Goal: Communication & Community: Answer question/provide support

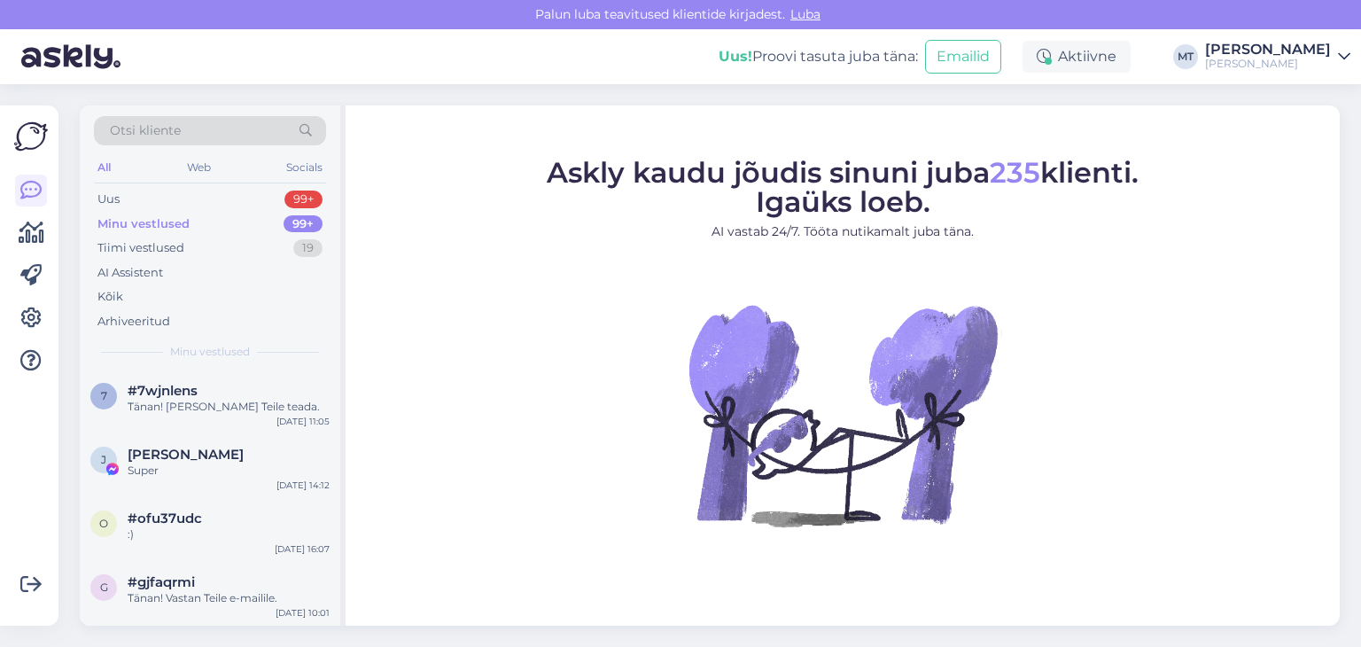
click at [161, 221] on div "Minu vestlused" at bounding box center [143, 224] width 92 height 18
click at [182, 406] on div "Tänan! [PERSON_NAME] Teile teada." at bounding box center [229, 407] width 202 height 16
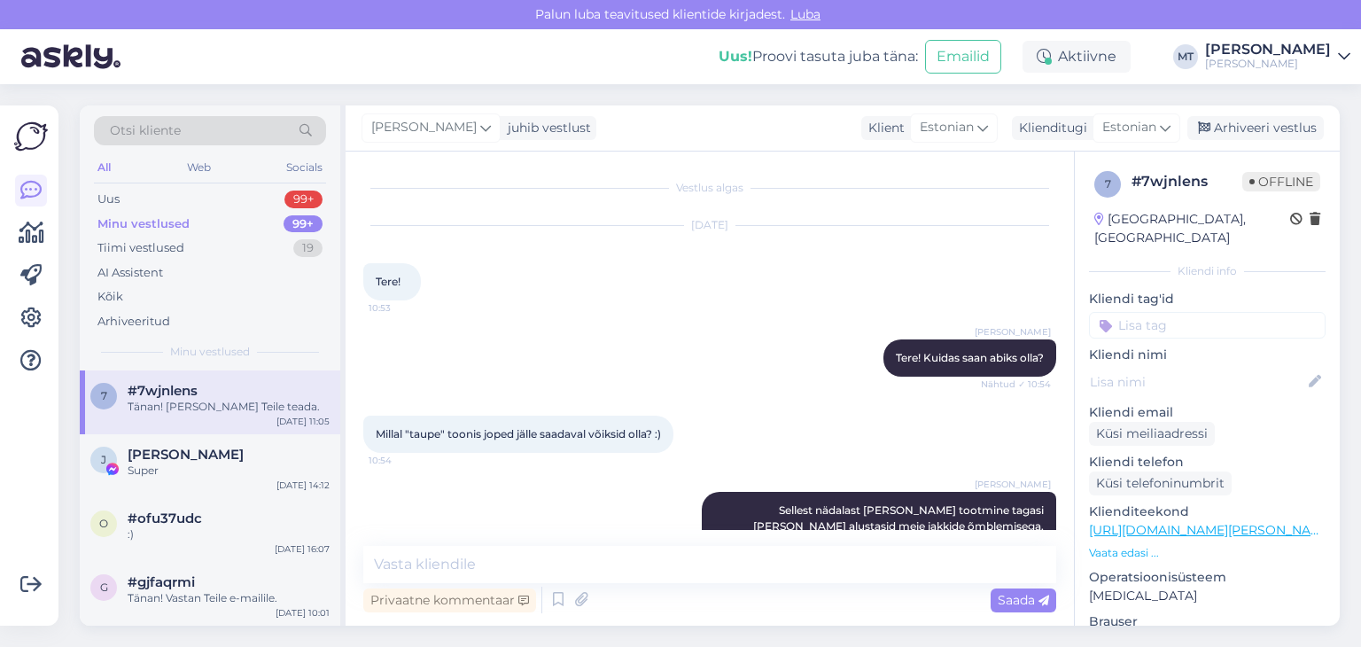
scroll to position [940, 0]
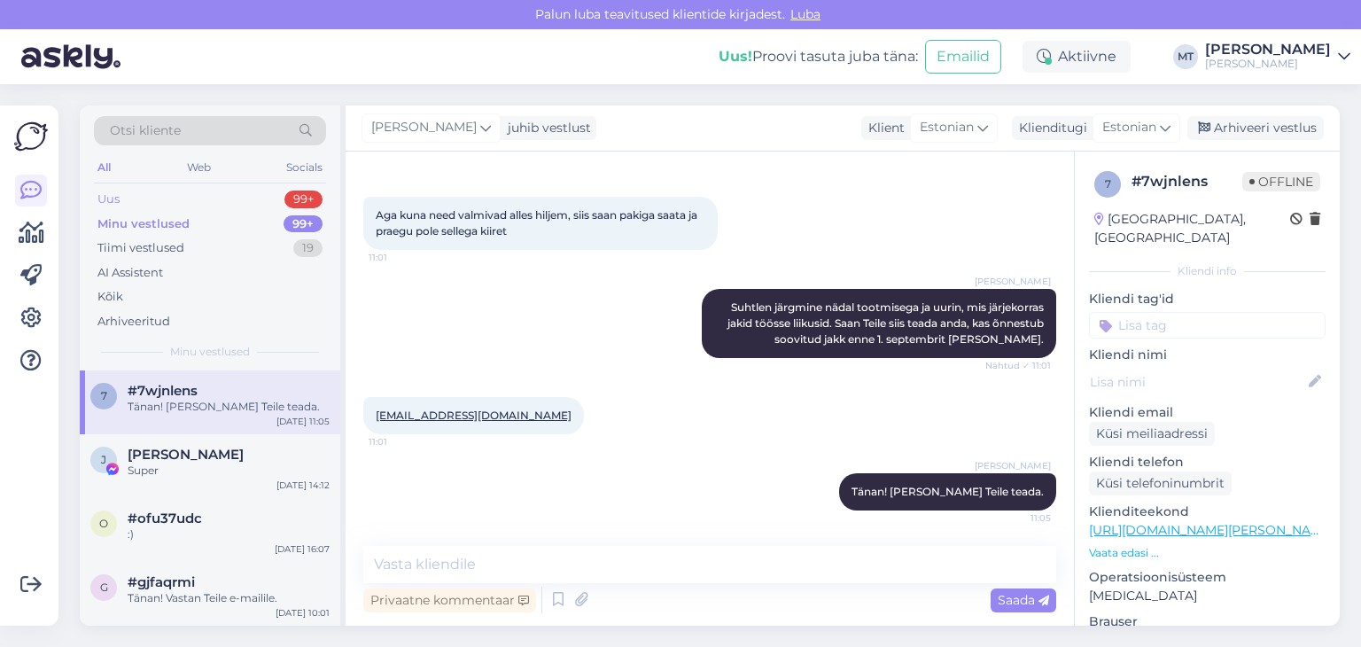
click at [131, 197] on div "Uus 99+" at bounding box center [210, 199] width 232 height 25
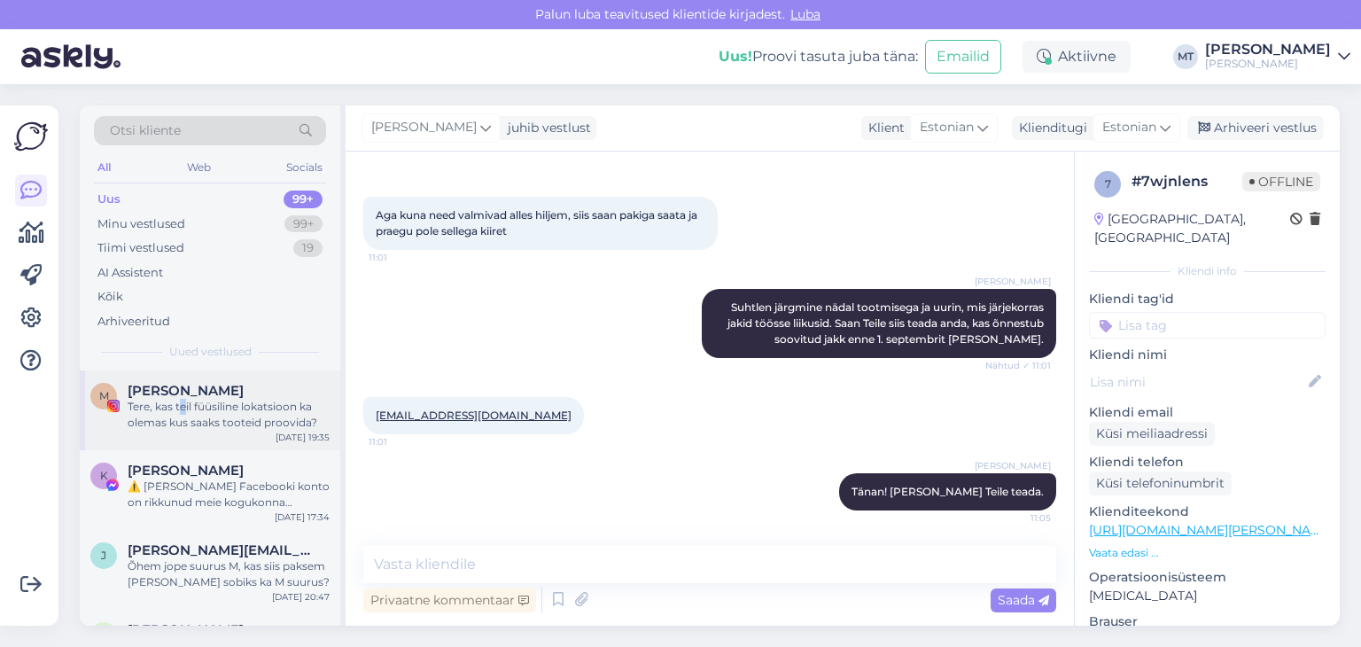
click at [183, 407] on div "Tere, kas teil füüsiline lokatsioon ka olemas kus saaks tooteid proovida?" at bounding box center [229, 415] width 202 height 32
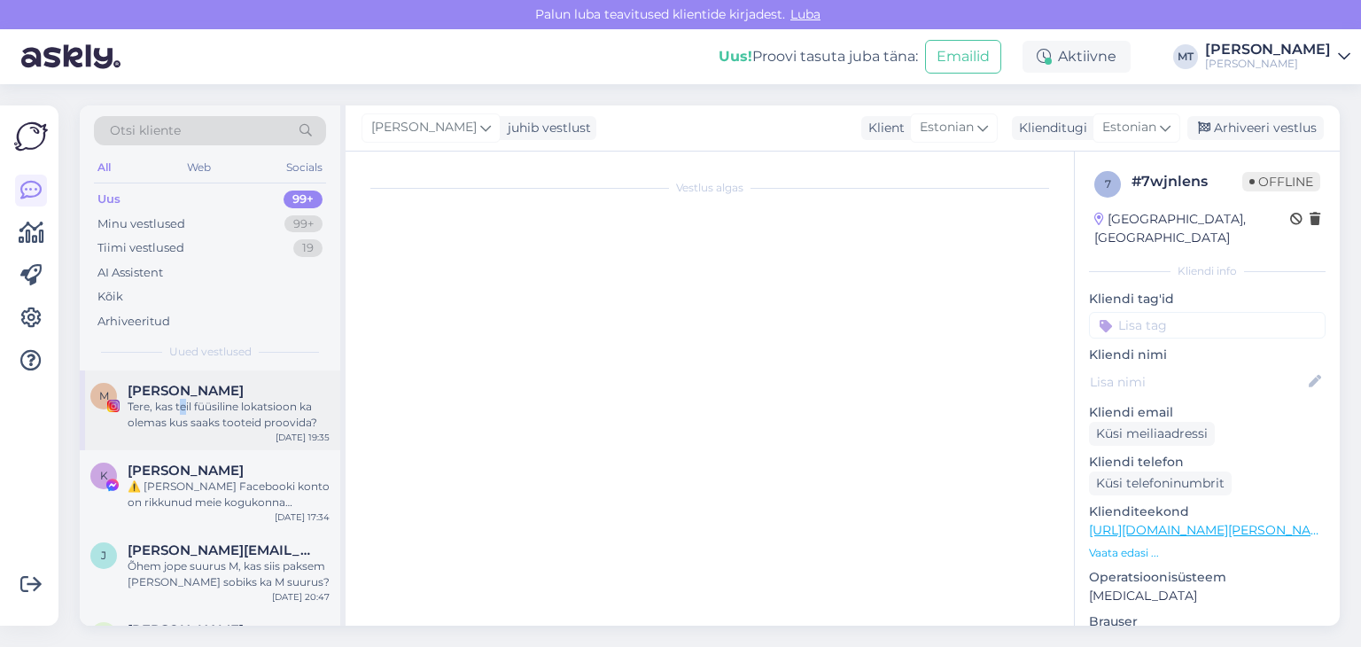
scroll to position [0, 0]
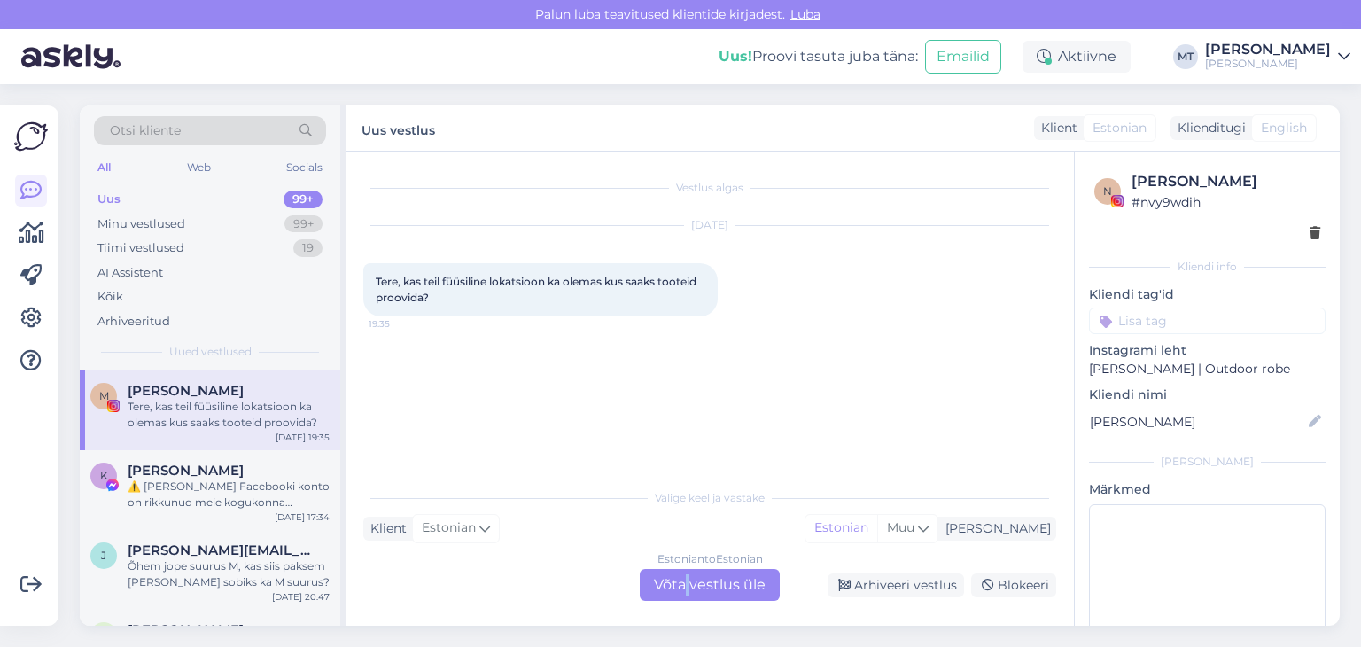
click at [689, 582] on div "Estonian to Estonian Võta vestlus üle" at bounding box center [710, 585] width 140 height 32
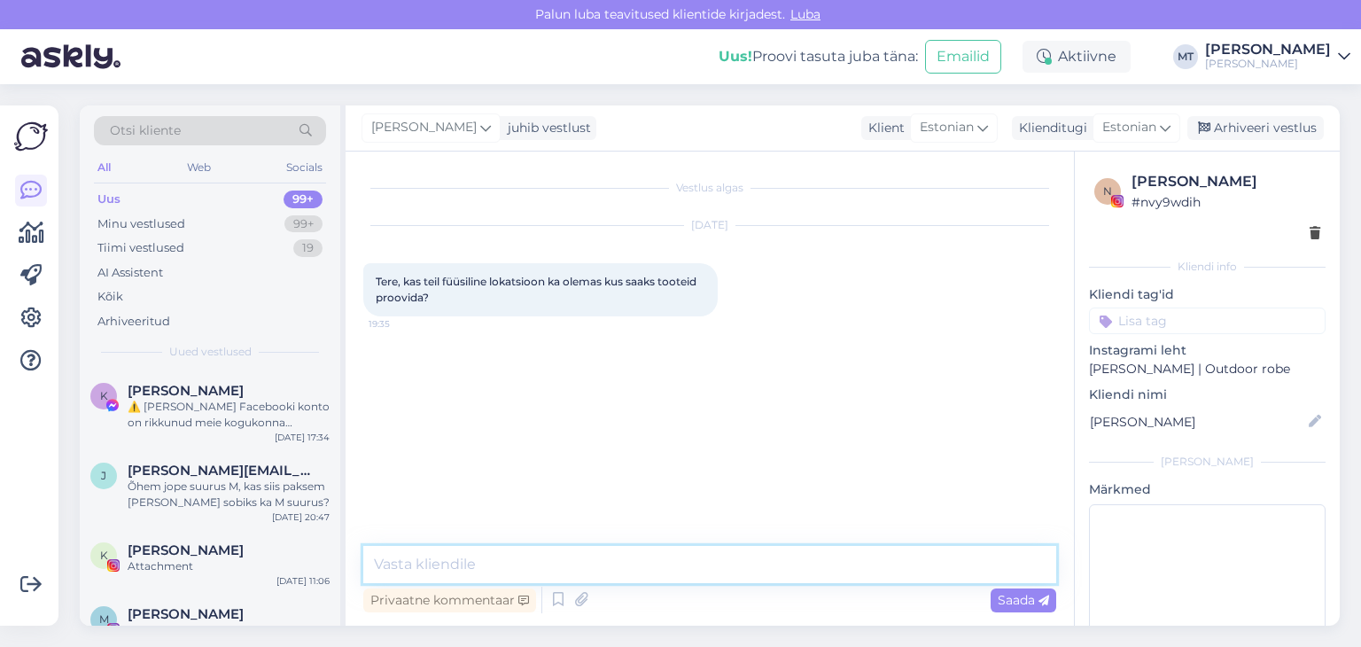
click at [443, 564] on textarea at bounding box center [709, 564] width 693 height 37
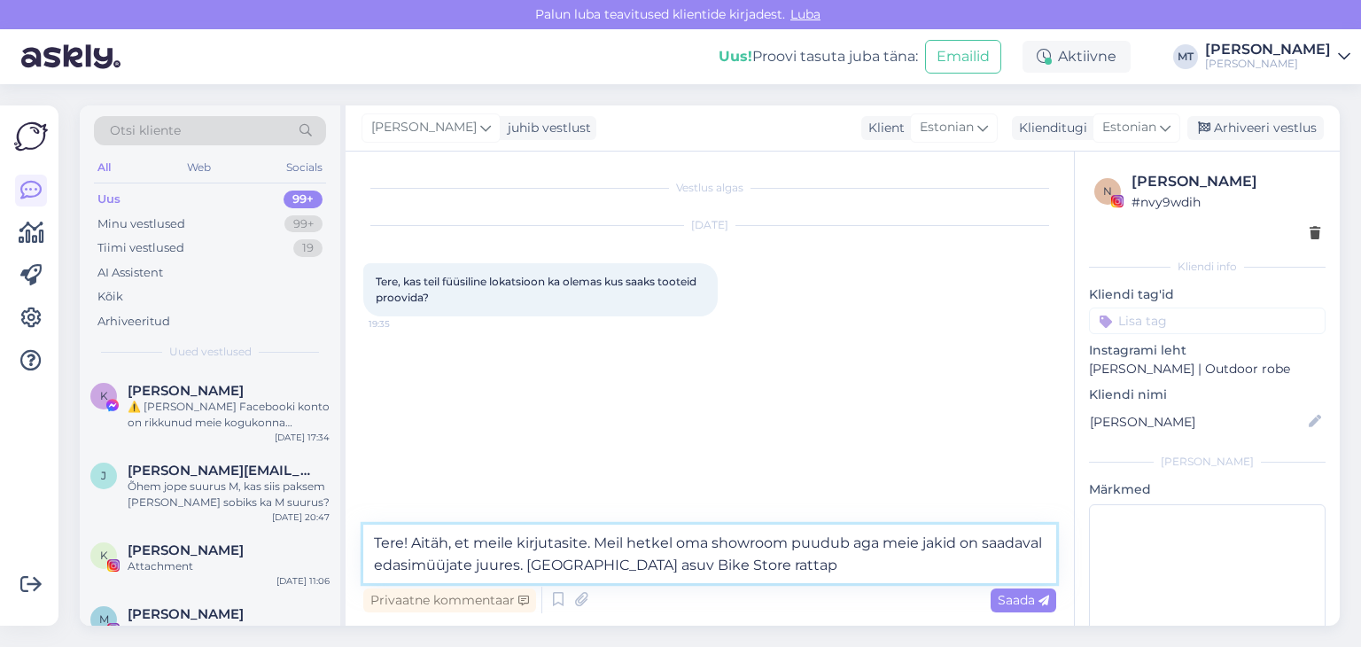
click at [588, 566] on textarea "Tere! Aitäh, et meile kirjutasite. Meil hetkel oma showroom puudub aga meie jak…" at bounding box center [709, 554] width 693 height 58
click at [829, 565] on textarea "Tere! Aitäh, et meile kirjutasite. Meil hetkel oma showroom puudub aga meie jak…" at bounding box center [709, 554] width 693 height 58
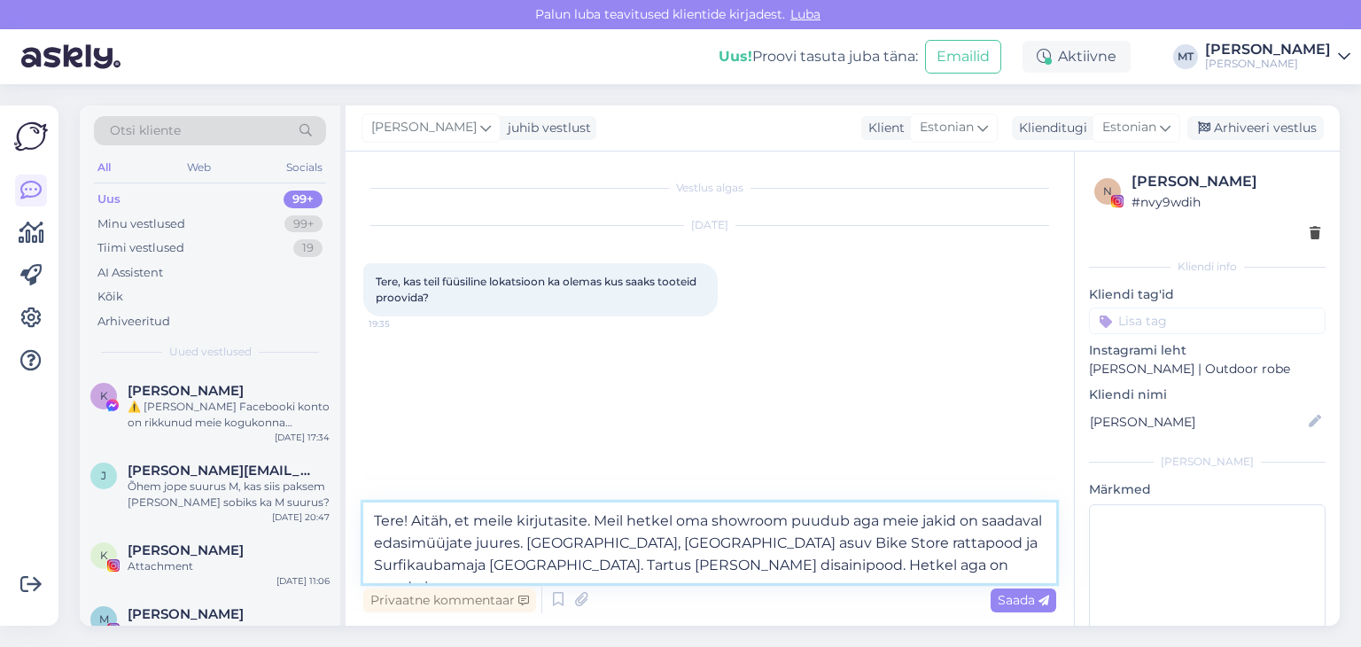
click at [823, 567] on textarea "Tere! Aitäh, et meile kirjutasite. Meil hetkel oma showroom puudub aga meie jak…" at bounding box center [709, 542] width 693 height 81
click at [875, 571] on textarea "Tere! Aitäh, et meile kirjutasite. Meil hetkel oma showroom puudub aga meie jak…" at bounding box center [709, 542] width 693 height 81
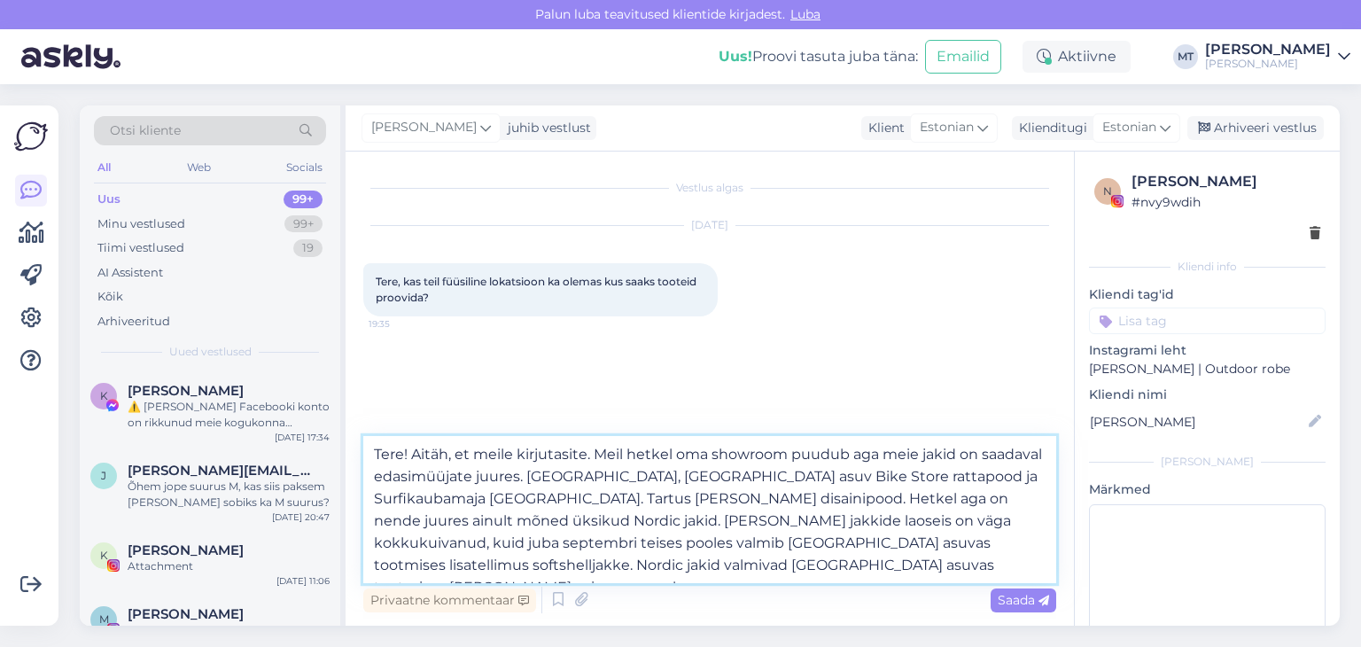
click at [794, 541] on textarea "Tere! Aitäh, et meile kirjutasite. Meil hetkel oma showroom puudub aga meie jak…" at bounding box center [709, 509] width 693 height 147
click at [750, 518] on textarea "Tere! Aitäh, et meile kirjutasite. Meil hetkel oma showroom puudub aga meie jak…" at bounding box center [709, 509] width 693 height 147
click at [882, 452] on textarea "Tere! Aitäh, et meile kirjutasite. Meil hetkel oma showroom puudub aga meie jak…" at bounding box center [709, 509] width 693 height 147
click at [886, 458] on textarea "Tere! Aitäh, et meile kirjutasite. Meil hetkel oma showroom puudub. Meie jakid …" at bounding box center [709, 509] width 693 height 147
click at [521, 479] on textarea "Tere! Aitäh, et meile kirjutasite. Meil hetkel oma showroom puudub. Meie jakid …" at bounding box center [709, 509] width 693 height 147
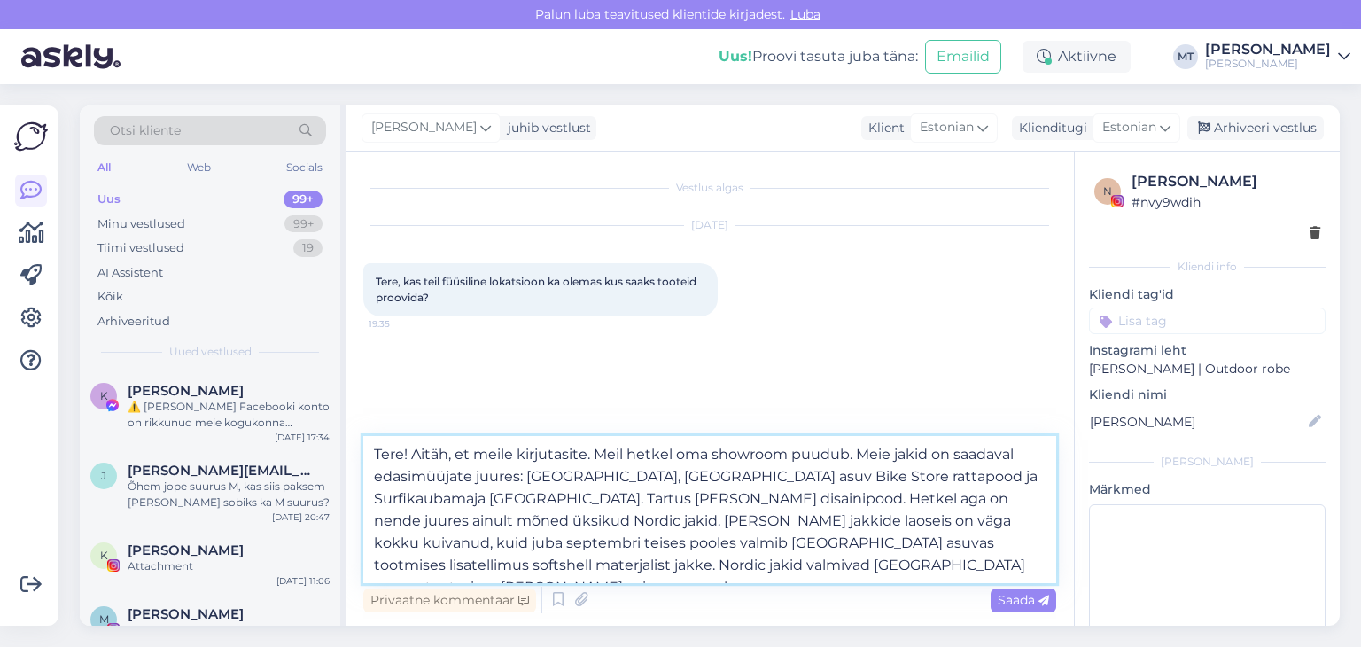
type textarea "Tere! Aitäh, et meile kirjutasite. Meil hetkel oma showroom puudub. Meie jakid …"
